Goal: Find specific page/section: Locate a particular part of the current website

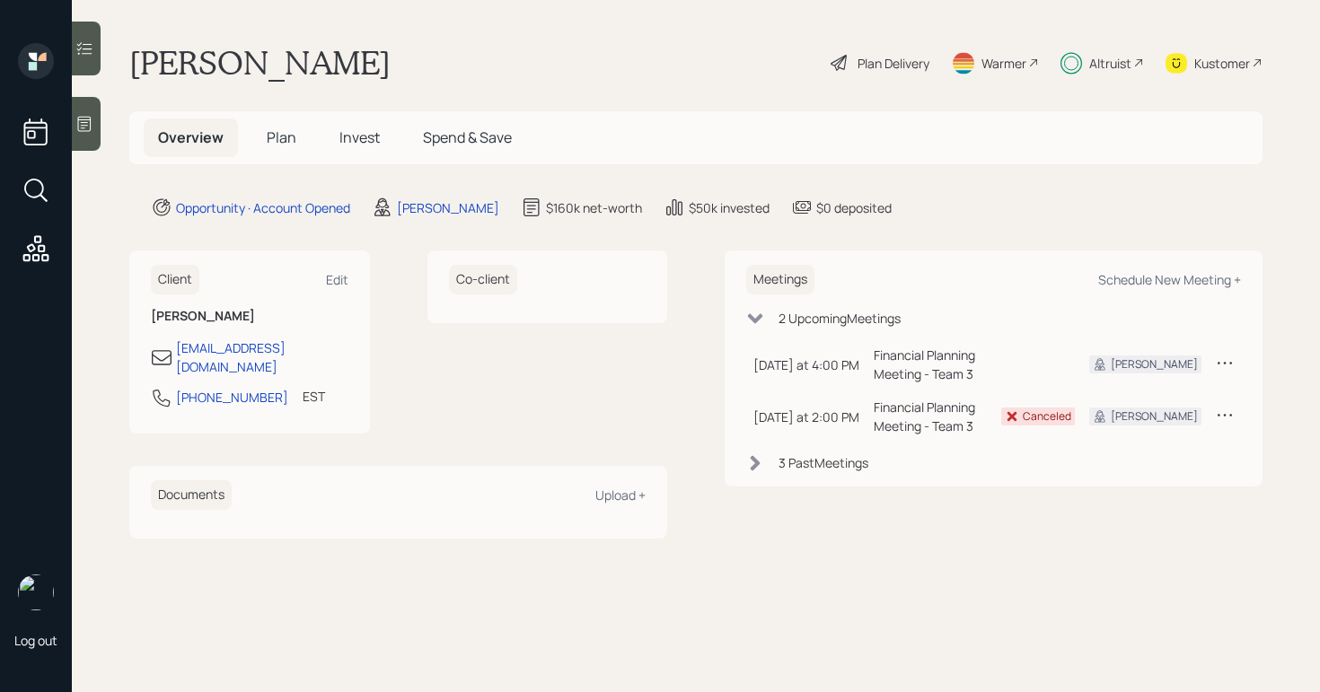
click at [1096, 57] on div "Altruist" at bounding box center [1110, 63] width 42 height 19
